Goal: Check status

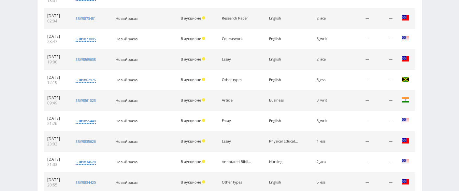
scroll to position [355, 0]
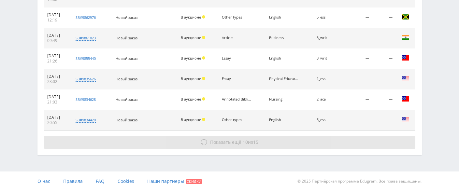
click at [214, 141] on span "Показать ещё" at bounding box center [225, 142] width 31 height 6
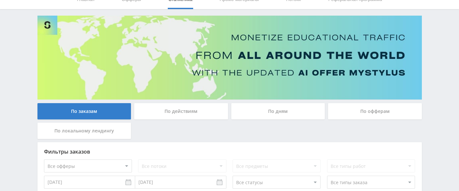
scroll to position [0, 0]
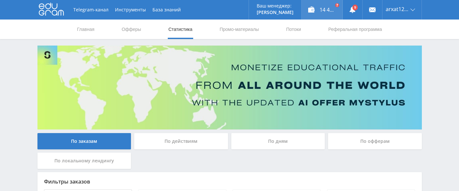
click at [316, 5] on div "14 462,44 ₽" at bounding box center [321, 10] width 41 height 20
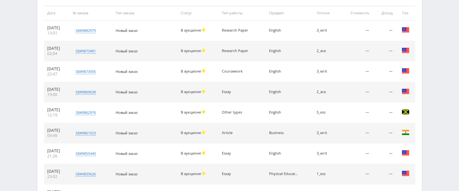
scroll to position [355, 0]
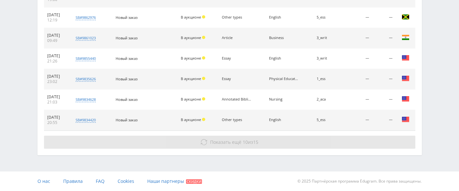
click at [234, 141] on span "Показать ещё" at bounding box center [225, 142] width 31 height 6
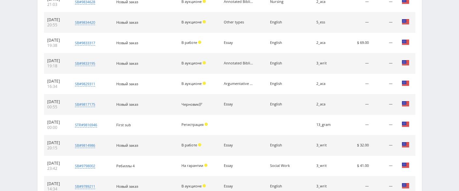
scroll to position [551, 0]
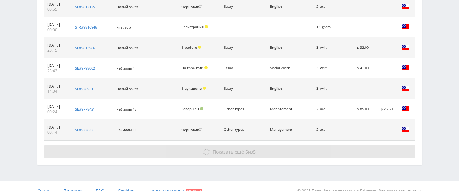
click at [245, 150] on span "5" at bounding box center [246, 152] width 3 height 6
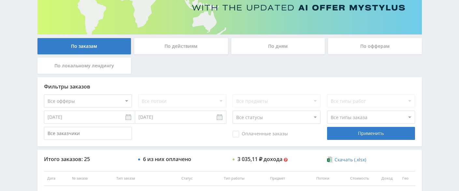
scroll to position [0, 0]
